Goal: Task Accomplishment & Management: Manage account settings

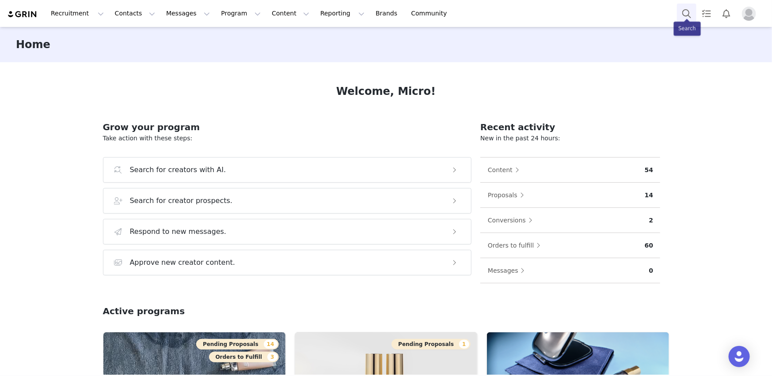
click at [693, 10] on button "Search" at bounding box center [686, 14] width 19 height 20
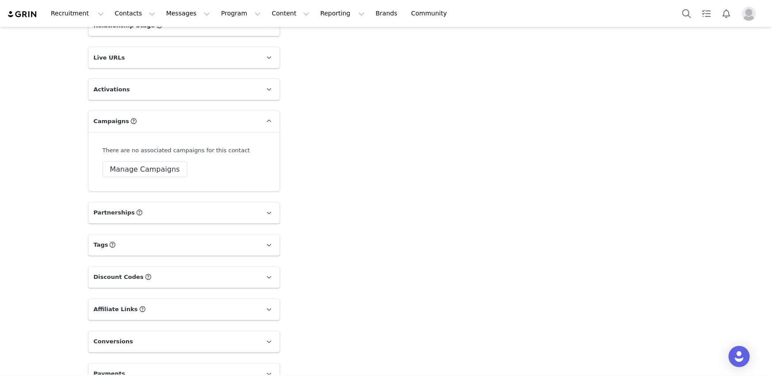
scroll to position [620, 0]
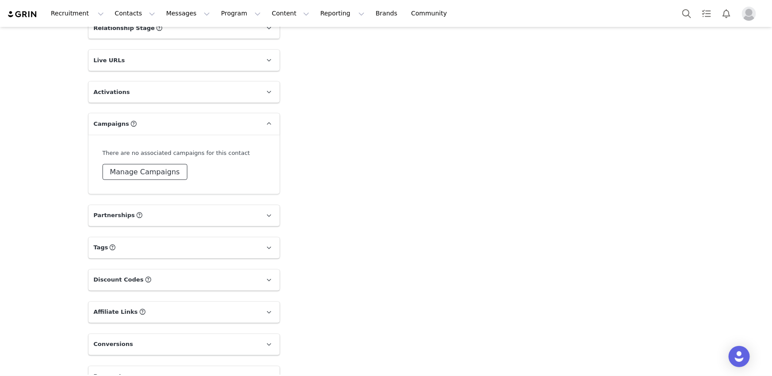
click at [148, 164] on button "Manage Campaigns" at bounding box center [144, 172] width 85 height 16
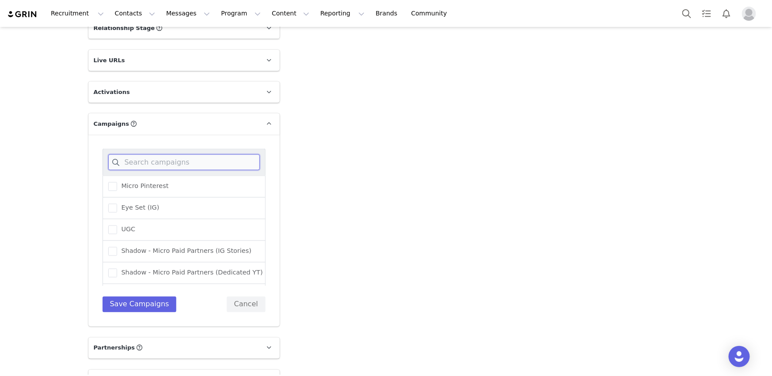
click at [147, 155] on input at bounding box center [183, 163] width 151 height 16
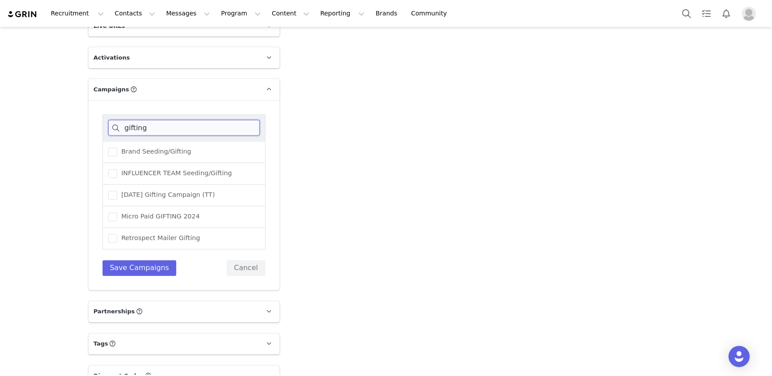
scroll to position [645, 0]
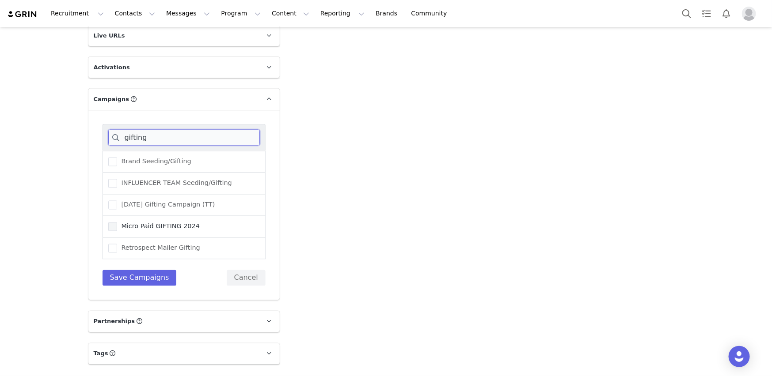
type input "gifting"
click at [163, 222] on label "Micro Paid GIFTING 2024" at bounding box center [153, 227] width 91 height 11
click at [117, 223] on input "Micro Paid GIFTING 2024" at bounding box center [117, 223] width 0 height 0
click at [144, 270] on button "Save Campaigns" at bounding box center [139, 278] width 74 height 16
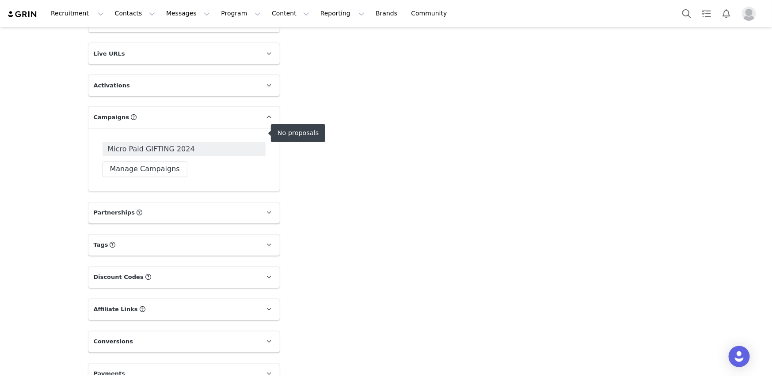
click at [236, 142] on span "Micro Paid GIFTING 2024" at bounding box center [183, 149] width 163 height 14
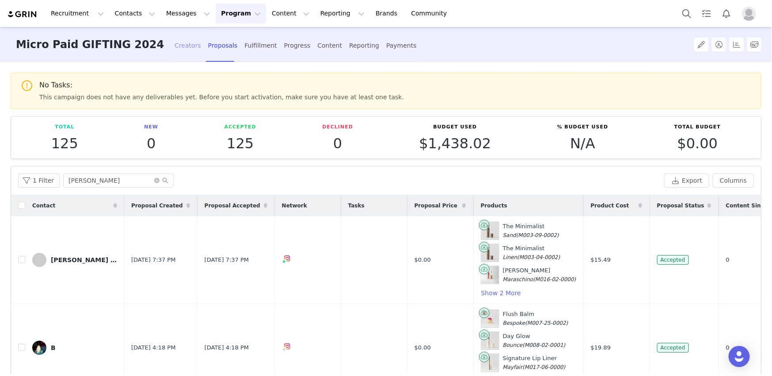
click at [174, 43] on div "Creators" at bounding box center [187, 45] width 26 height 23
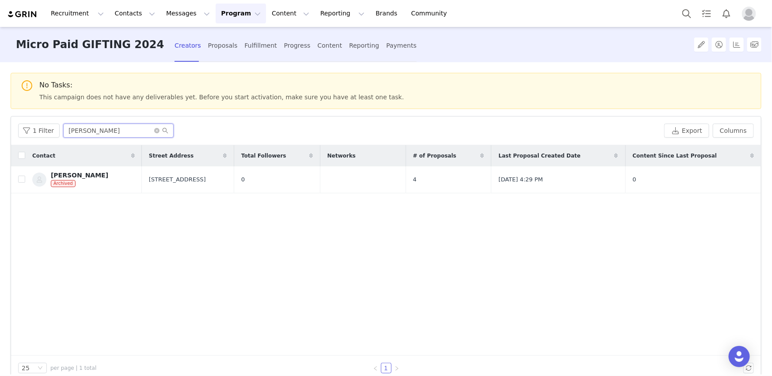
click at [150, 128] on input "[PERSON_NAME]" at bounding box center [118, 131] width 110 height 14
click at [157, 129] on span at bounding box center [161, 131] width 14 height 6
click at [149, 130] on input "[PERSON_NAME]" at bounding box center [118, 131] width 110 height 14
click at [154, 128] on icon "icon: close-circle" at bounding box center [156, 130] width 5 height 5
click at [147, 128] on input "text" at bounding box center [118, 131] width 110 height 14
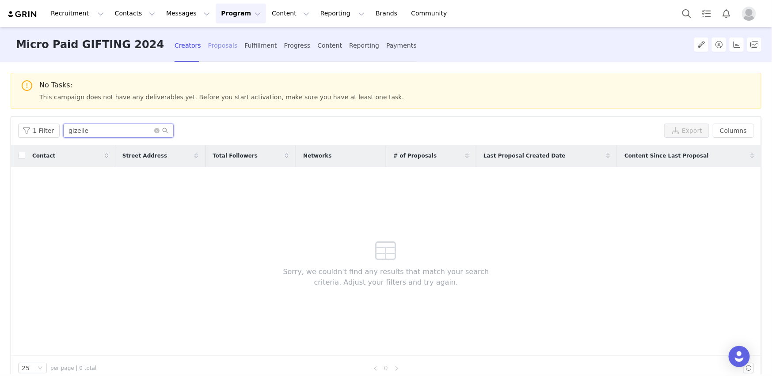
type input "gizelle"
click at [208, 48] on div "Proposals" at bounding box center [223, 45] width 30 height 23
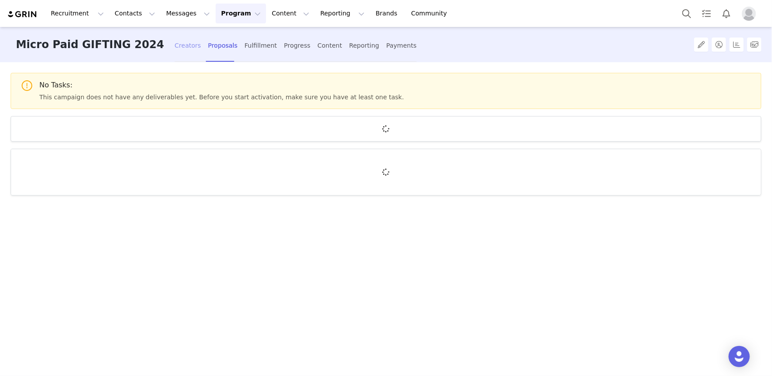
click at [174, 47] on div "Creators" at bounding box center [187, 45] width 26 height 23
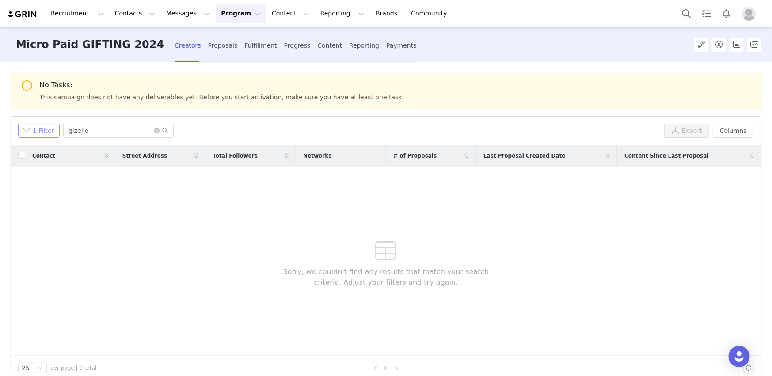
click at [47, 136] on button "1 Filter" at bounding box center [39, 131] width 42 height 14
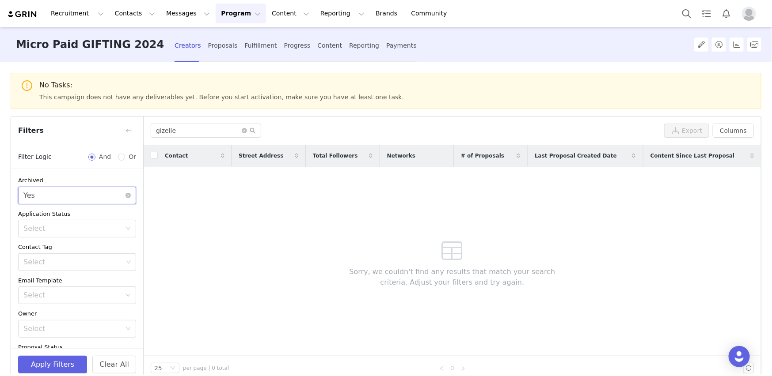
click at [46, 198] on div "Select Yes" at bounding box center [74, 195] width 102 height 17
click at [37, 229] on li "No" at bounding box center [77, 228] width 118 height 14
click at [56, 360] on button "Apply Filters" at bounding box center [52, 365] width 69 height 18
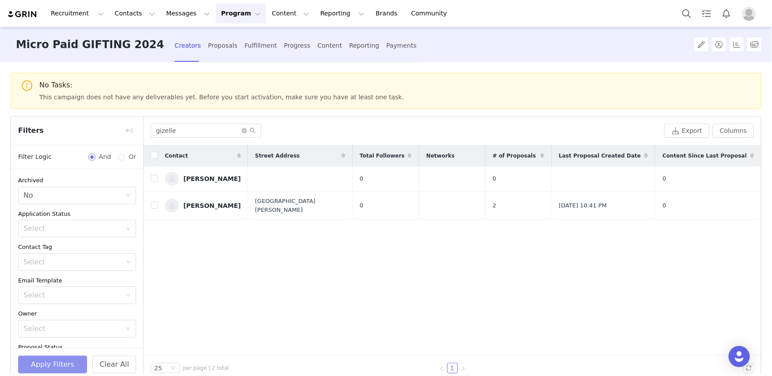
click at [57, 360] on button "Apply Filters" at bounding box center [52, 365] width 69 height 18
click at [156, 204] on input "checkbox" at bounding box center [154, 205] width 7 height 7
checkbox input "true"
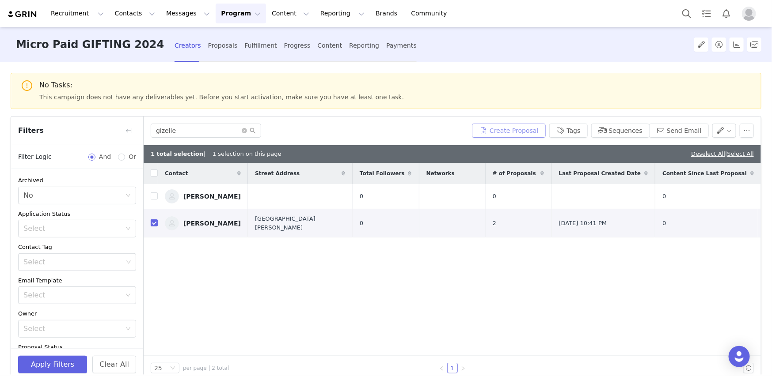
click at [530, 128] on button "Create Proposal" at bounding box center [508, 131] width 73 height 14
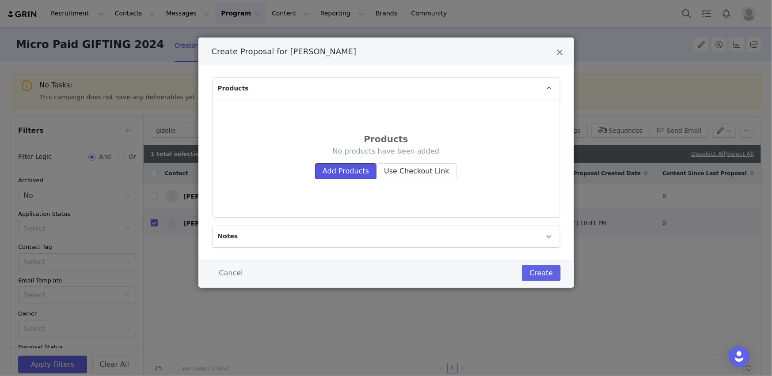
click at [352, 174] on button "Add Products" at bounding box center [345, 171] width 61 height 16
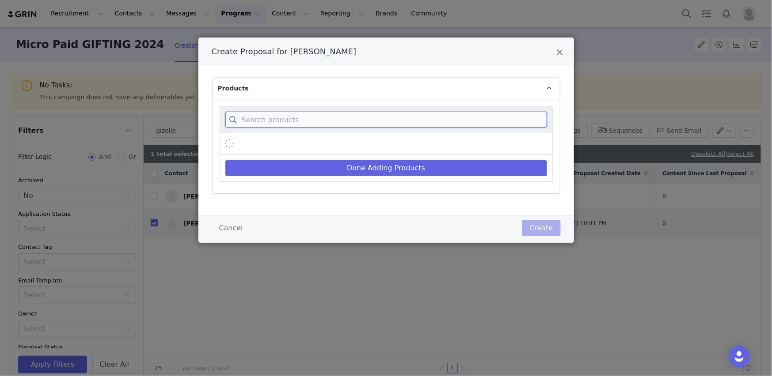
click at [316, 125] on input "Create Proposal for Gizelle Bryant" at bounding box center [386, 120] width 322 height 16
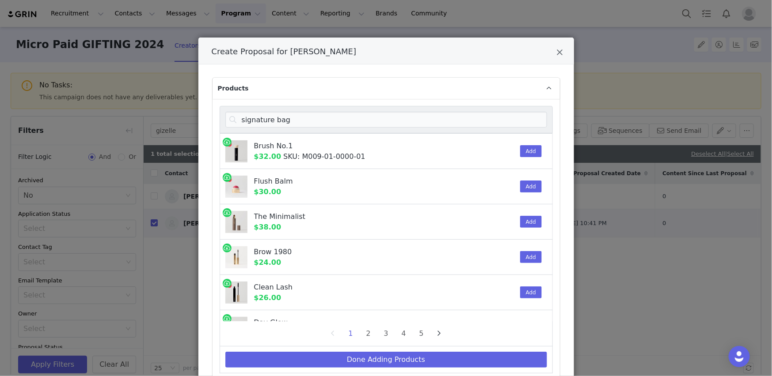
click at [414, 212] on div "The Minimalist" at bounding box center [362, 217] width 217 height 11
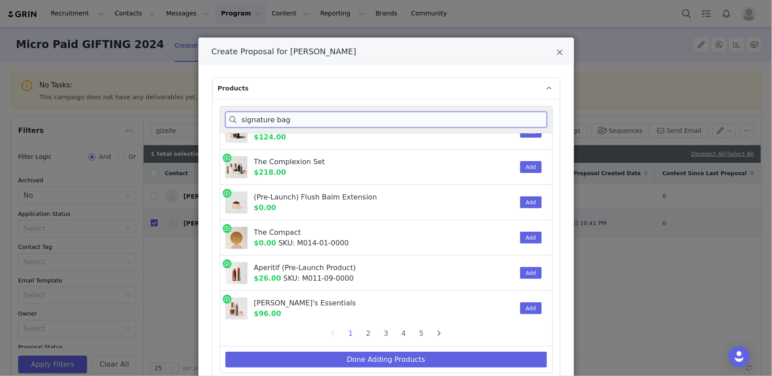
drag, startPoint x: 267, startPoint y: 116, endPoint x: 110, endPoint y: 90, distance: 159.8
click at [147, 96] on div "Create Proposal for [PERSON_NAME] Products signature bag Brush No.1 $32.00 SKU:…" at bounding box center [386, 188] width 772 height 376
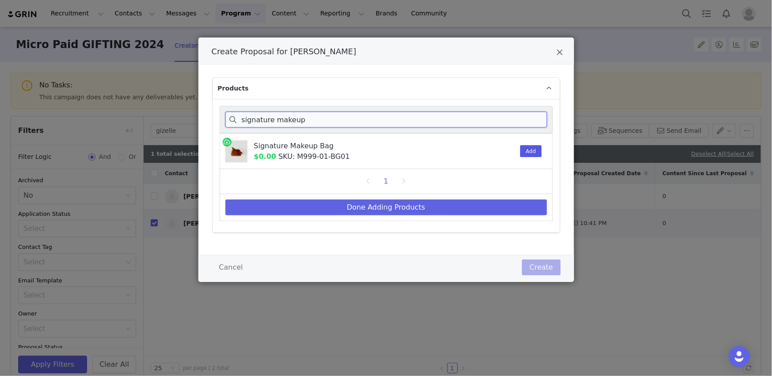
type input "signature makeup"
click at [521, 148] on button "Add" at bounding box center [531, 151] width 22 height 12
click at [533, 154] on button "Add" at bounding box center [531, 151] width 22 height 12
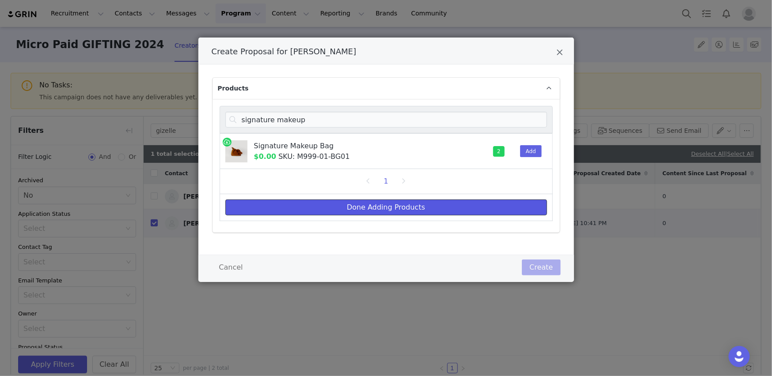
click at [454, 201] on button "Done Adding Products" at bounding box center [386, 208] width 322 height 16
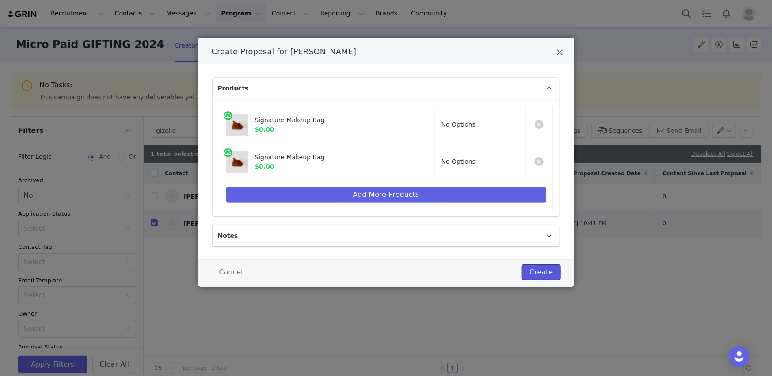
click at [550, 268] on button "Create" at bounding box center [541, 273] width 38 height 16
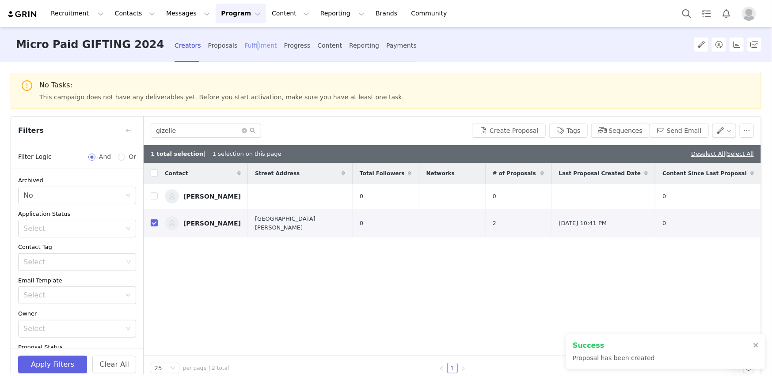
click at [244, 49] on div "Fulfillment" at bounding box center [260, 45] width 32 height 23
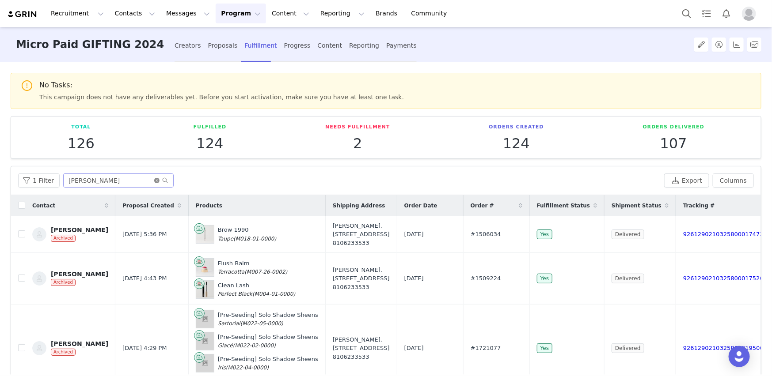
click at [154, 178] on icon "icon: close-circle" at bounding box center [156, 180] width 5 height 5
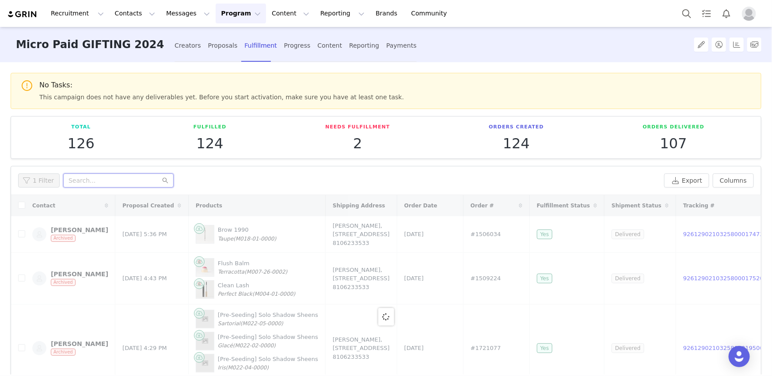
click at [101, 182] on input "text" at bounding box center [118, 181] width 110 height 14
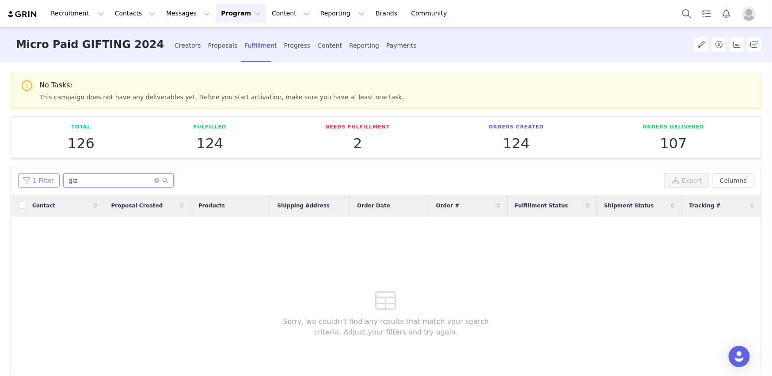
type input "giz"
click at [44, 180] on button "1 Filter" at bounding box center [39, 181] width 42 height 14
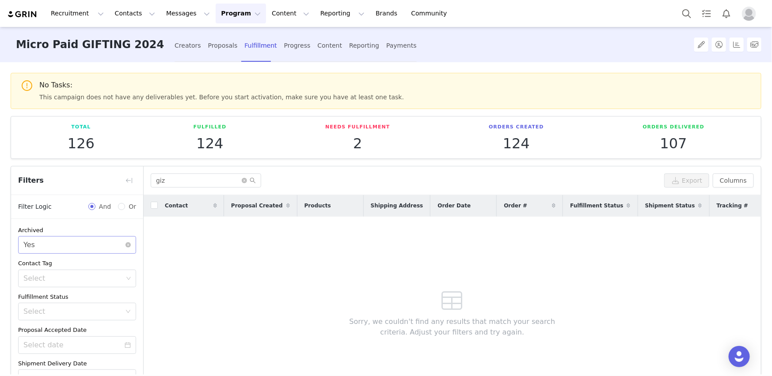
click at [51, 249] on div "Select Yes" at bounding box center [74, 245] width 102 height 17
click at [49, 279] on li "No" at bounding box center [77, 277] width 118 height 14
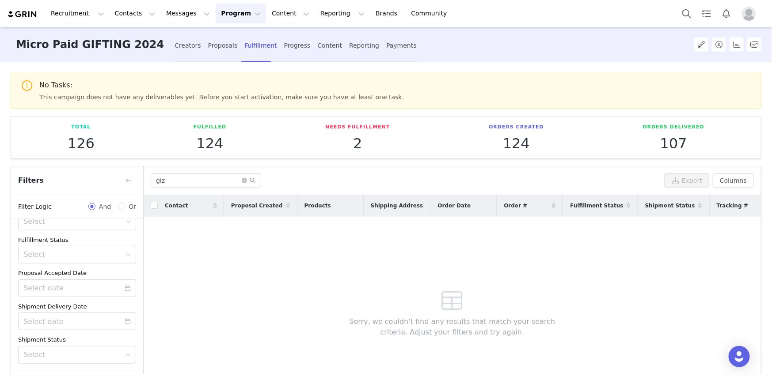
scroll to position [65, 0]
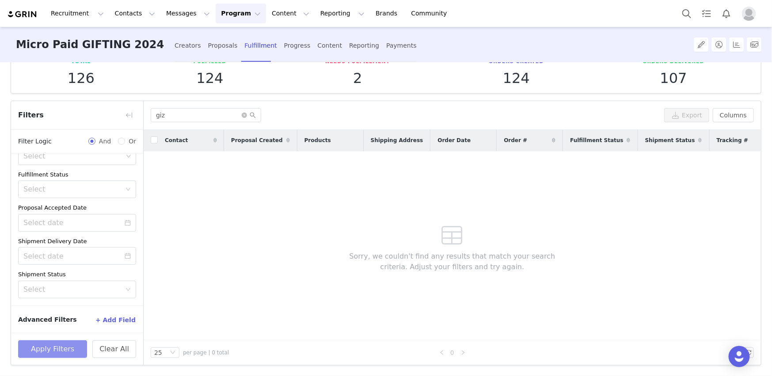
click at [64, 355] on button "Apply Filters" at bounding box center [52, 349] width 69 height 18
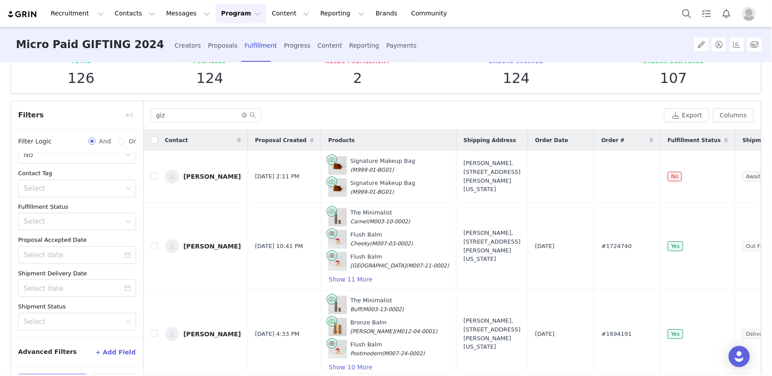
scroll to position [23, 0]
click at [677, 177] on button "button" at bounding box center [677, 176] width 11 height 11
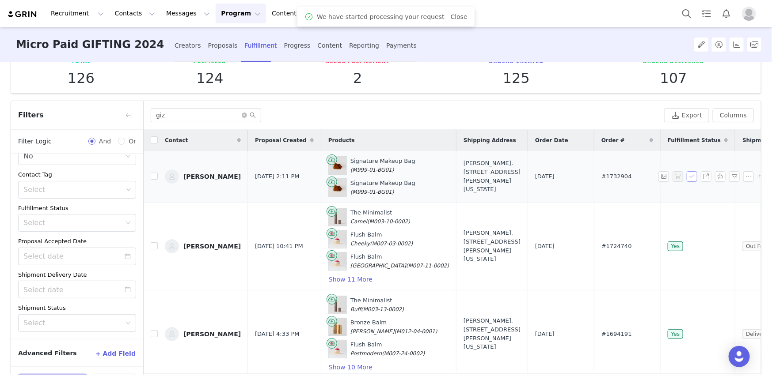
click at [696, 179] on button "button" at bounding box center [691, 176] width 11 height 11
drag, startPoint x: 590, startPoint y: 178, endPoint x: 548, endPoint y: 178, distance: 42.4
click at [594, 178] on td "#1732904" at bounding box center [627, 177] width 66 height 52
copy span "#1732904"
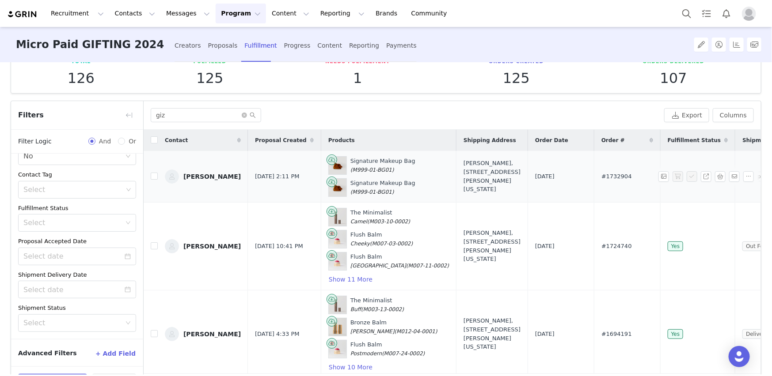
click at [463, 159] on div "[PERSON_NAME], [STREET_ADDRESS][PERSON_NAME][US_STATE]" at bounding box center [491, 176] width 57 height 34
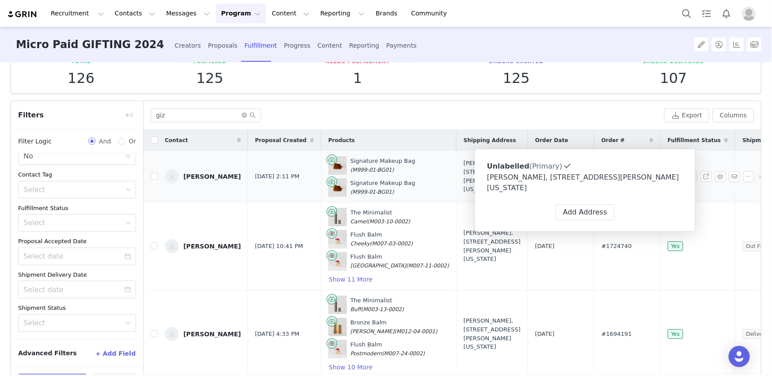
drag, startPoint x: 416, startPoint y: 159, endPoint x: 460, endPoint y: 192, distance: 54.2
click at [460, 192] on td "[PERSON_NAME], [STREET_ADDRESS][PERSON_NAME][US_STATE]" at bounding box center [492, 177] width 72 height 52
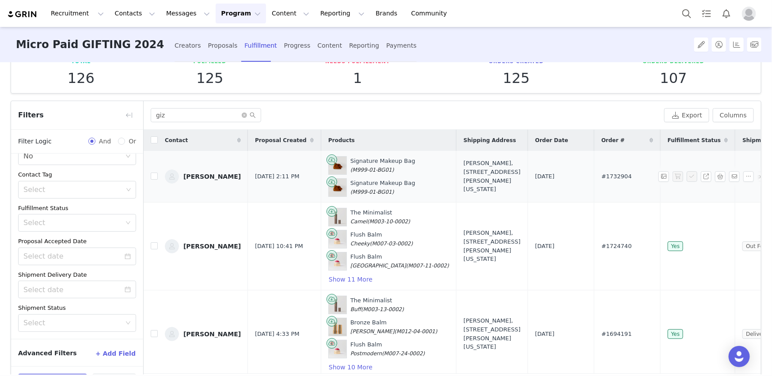
copy div "[PERSON_NAME], [STREET_ADDRESS][PERSON_NAME][US_STATE]"
click at [388, 113] on div "giz" at bounding box center [406, 115] width 510 height 14
